Goal: Information Seeking & Learning: Learn about a topic

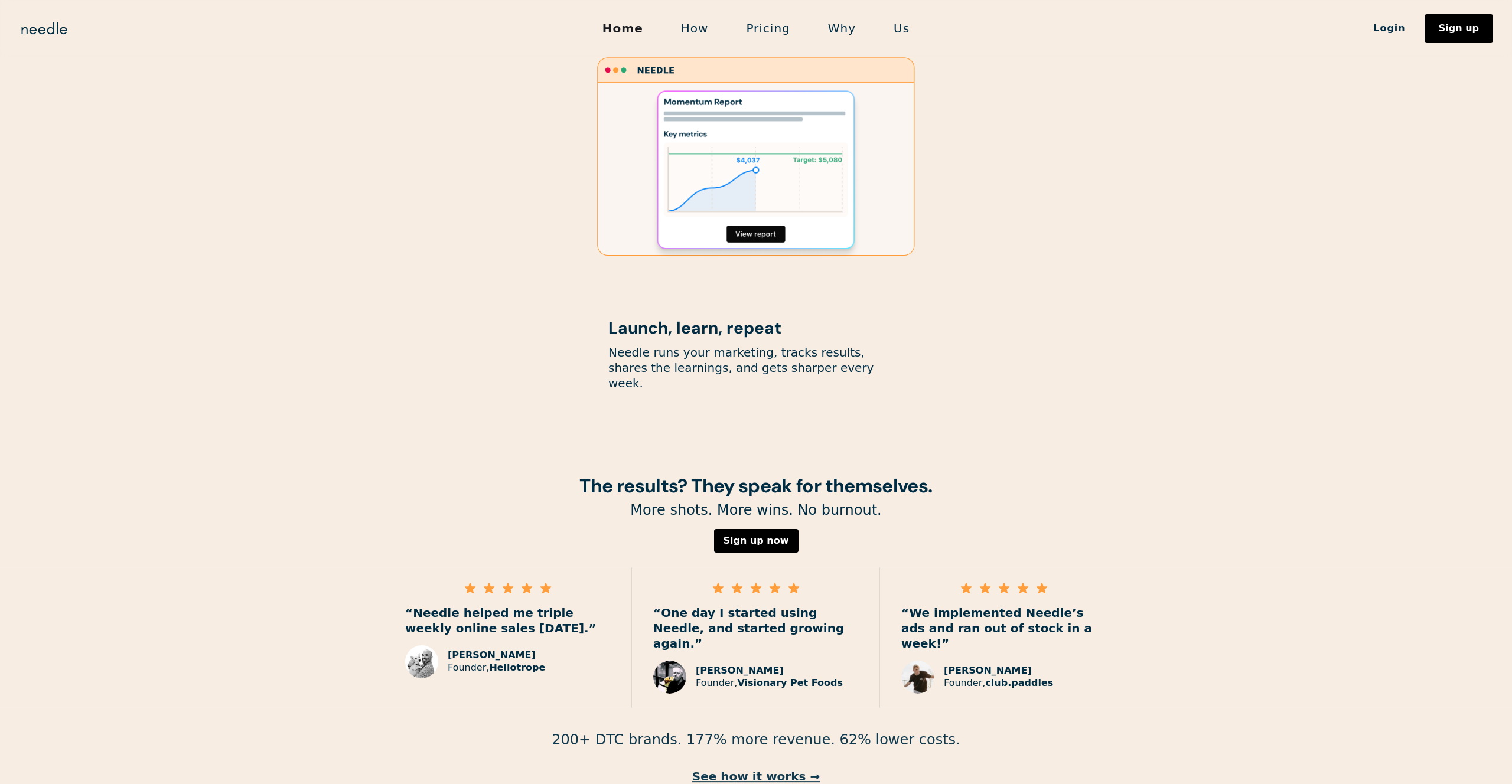
scroll to position [1380, 0]
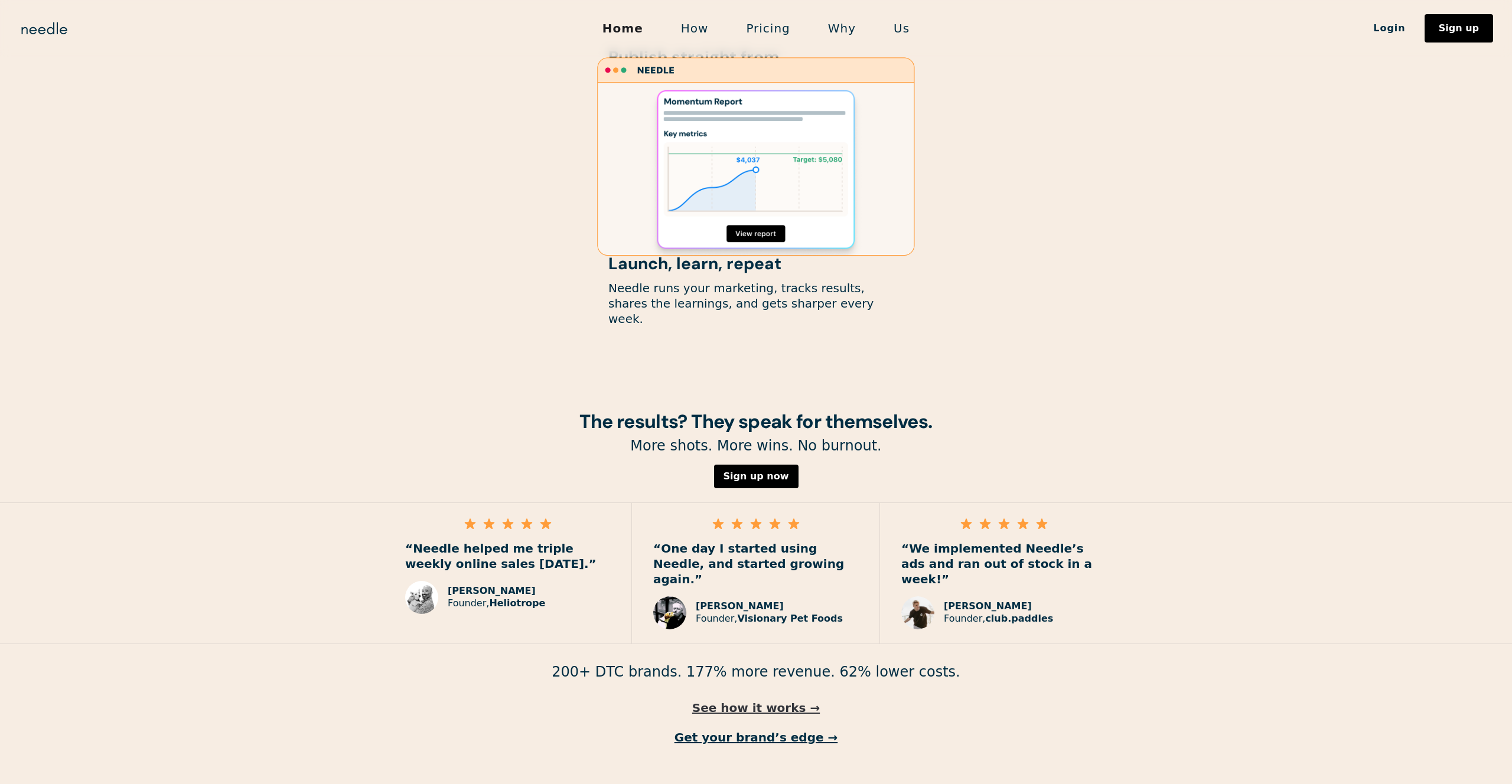
click at [753, 701] on link "See how it works →" at bounding box center [756, 708] width 1512 height 16
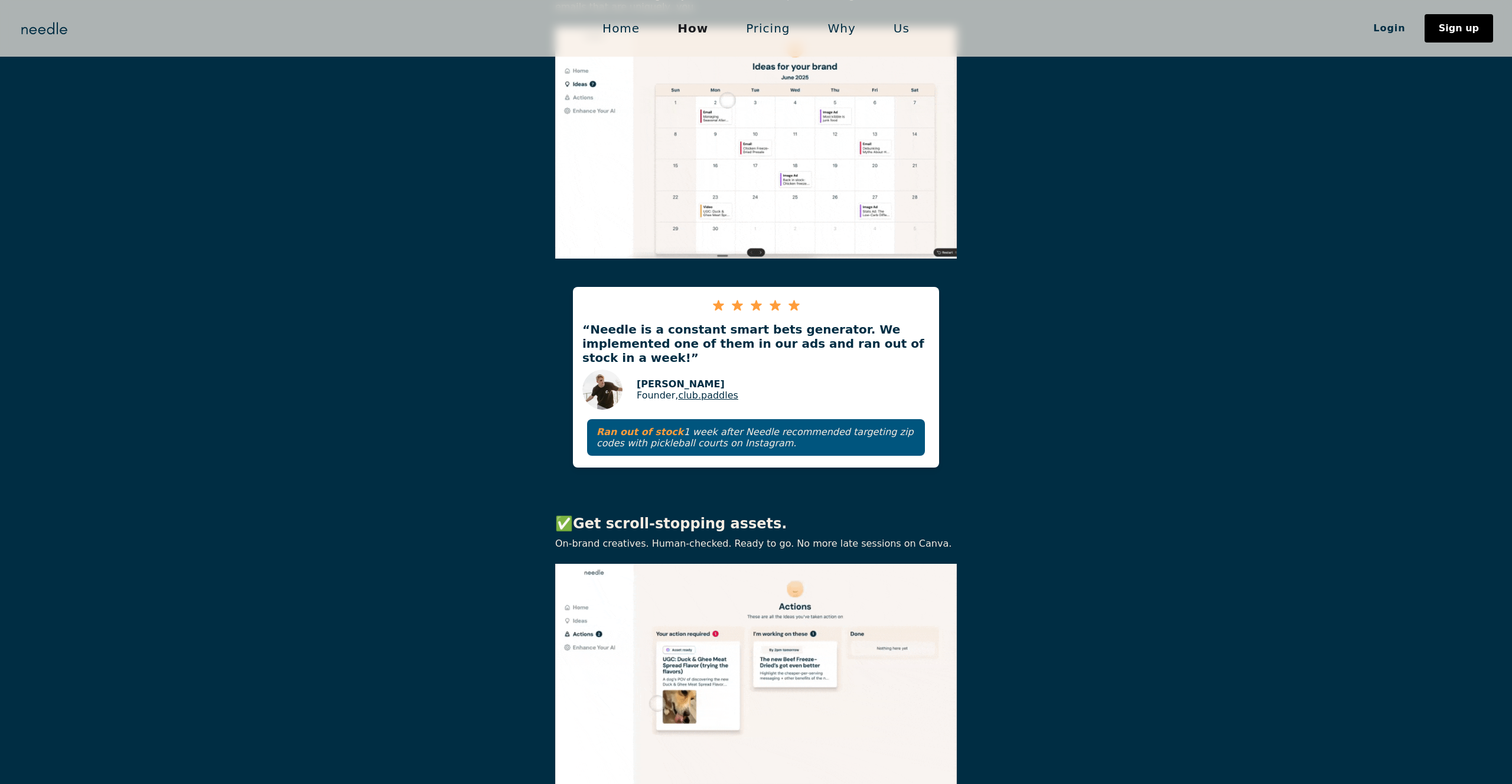
scroll to position [1054, 0]
